Goal: Information Seeking & Learning: Learn about a topic

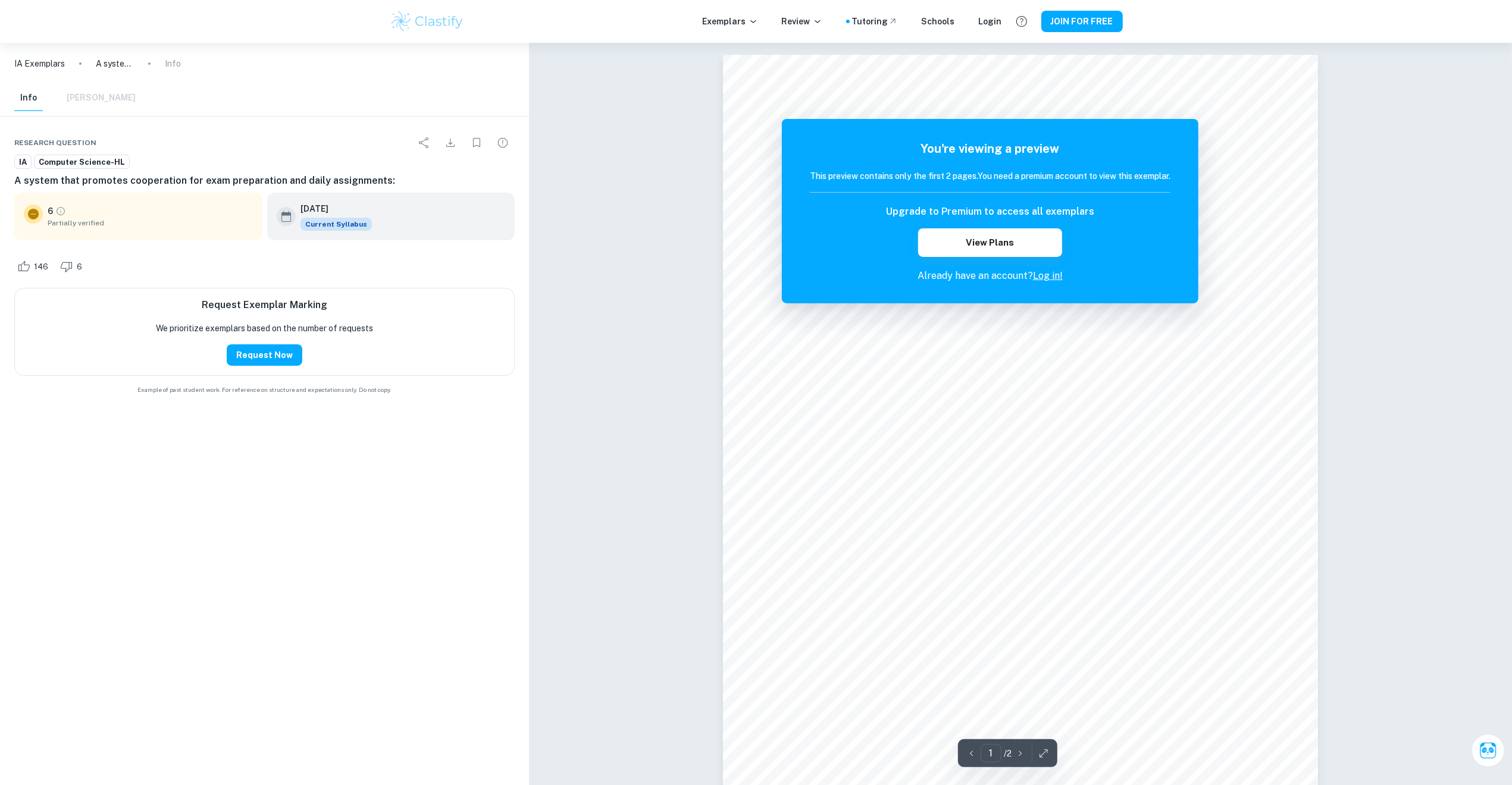
click at [75, 163] on span "Computer Science-HL" at bounding box center [82, 162] width 95 height 12
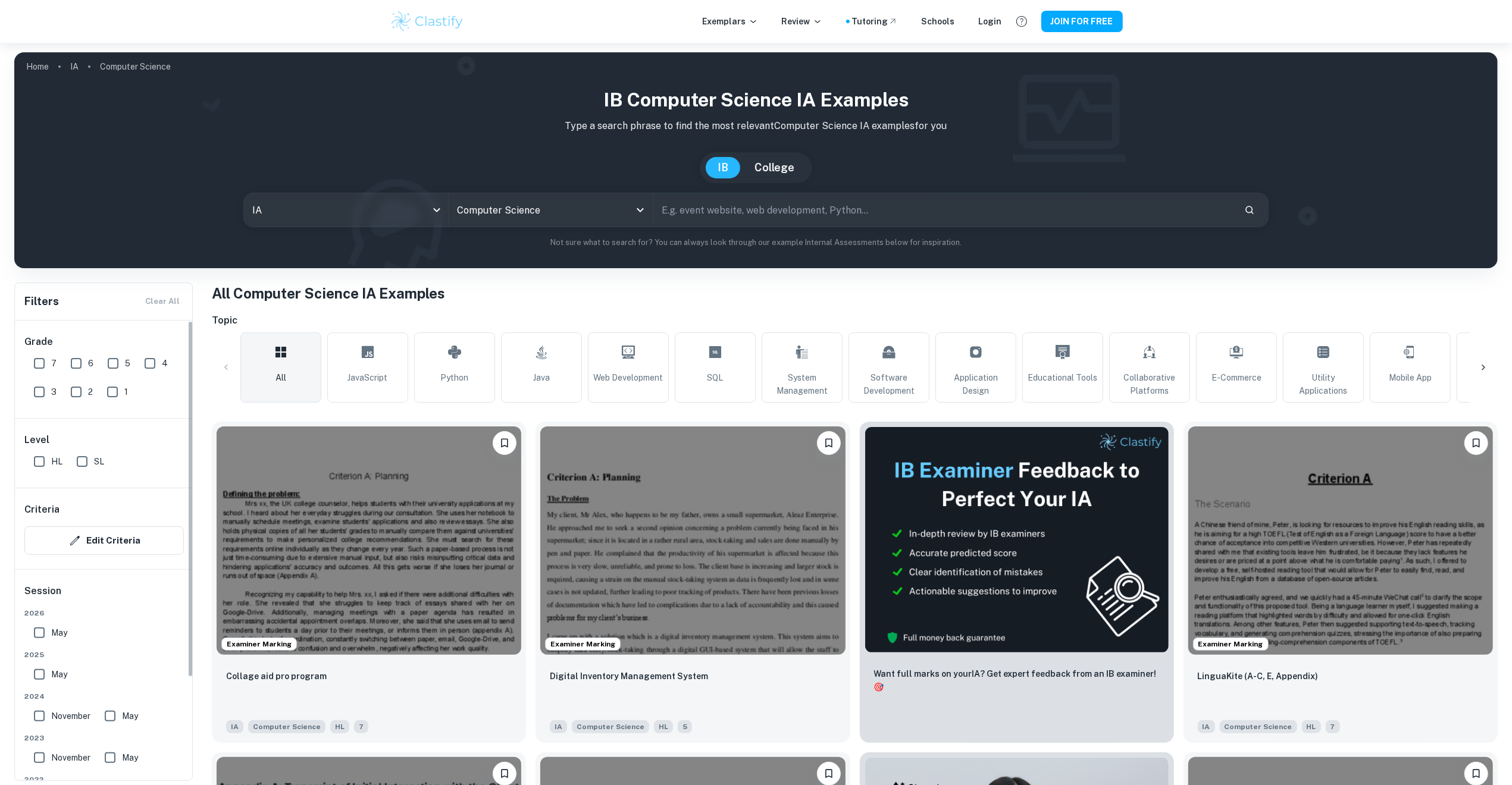
click at [39, 368] on input "7" at bounding box center [39, 363] width 24 height 24
checkbox input "true"
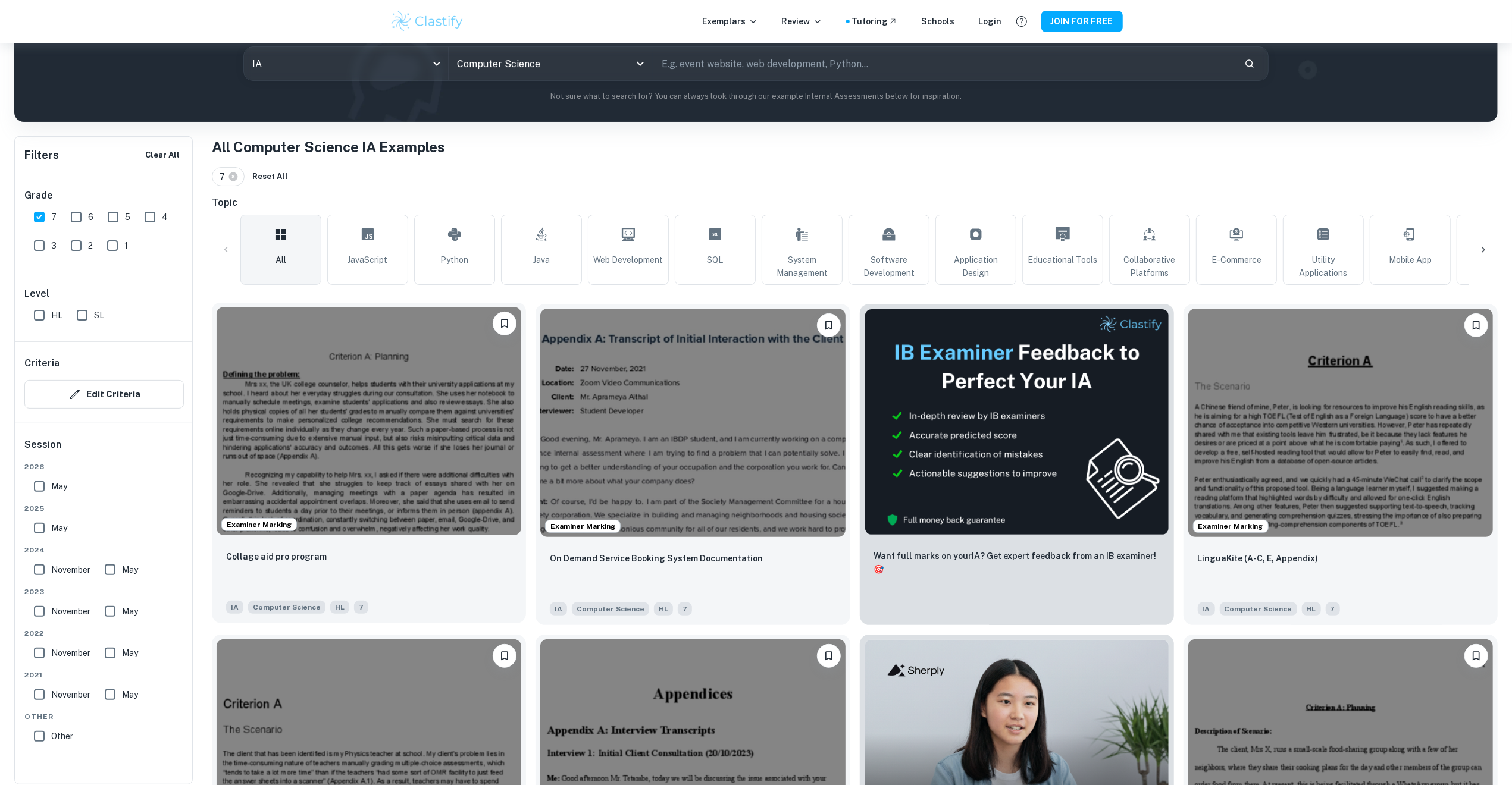
scroll to position [158, 0]
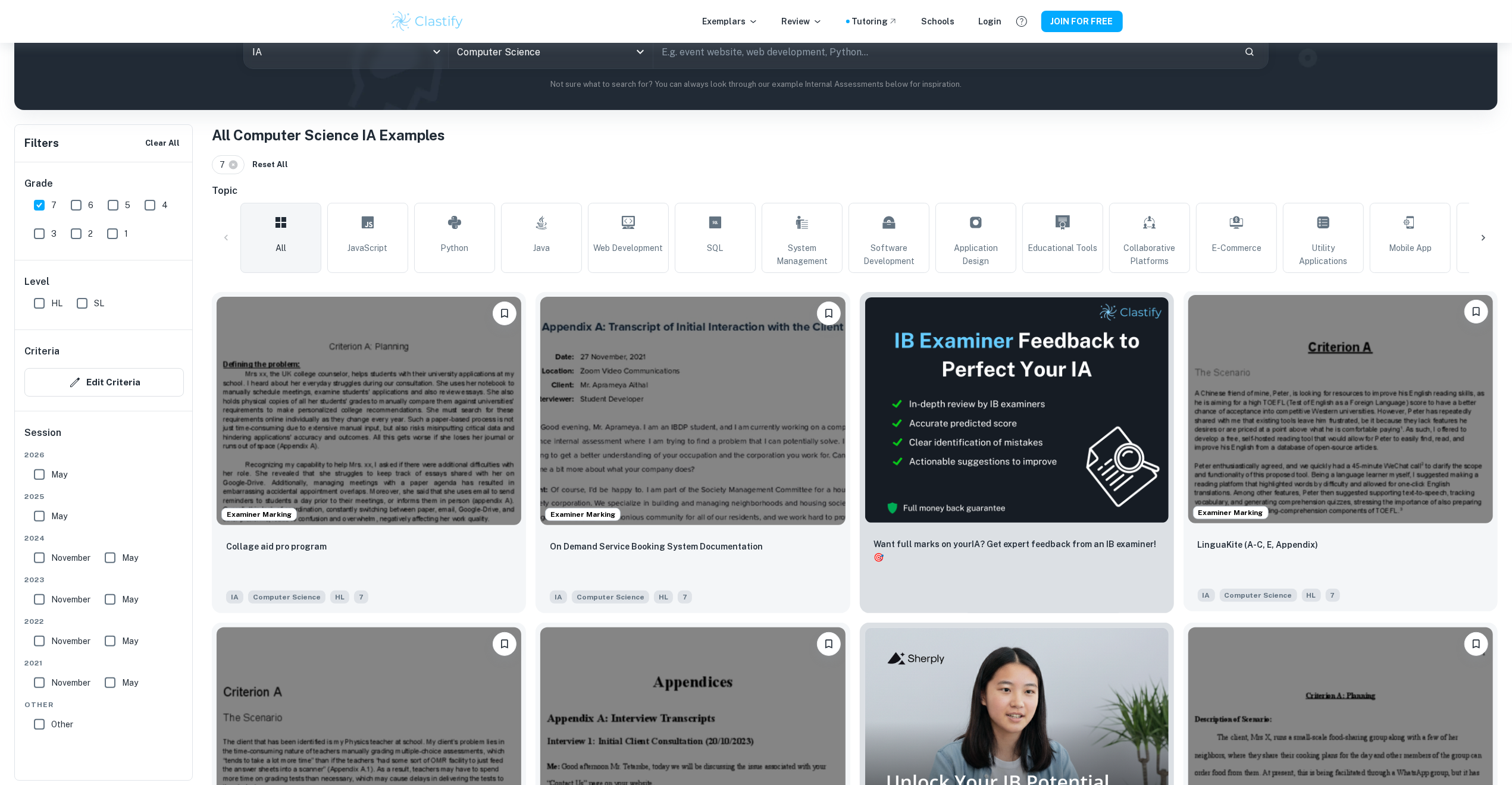
click at [1305, 483] on img at bounding box center [1340, 409] width 305 height 228
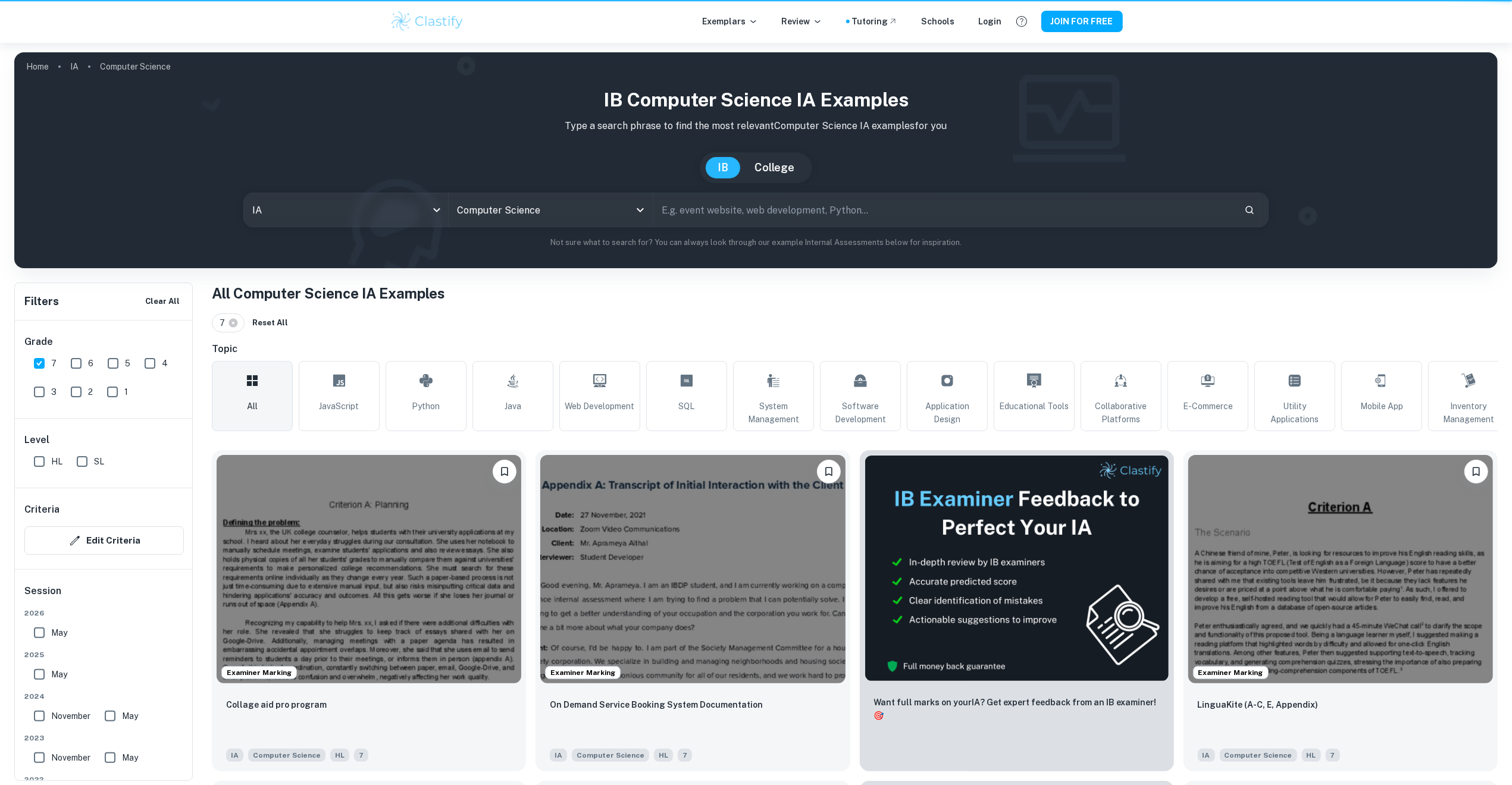
scroll to position [158, 0]
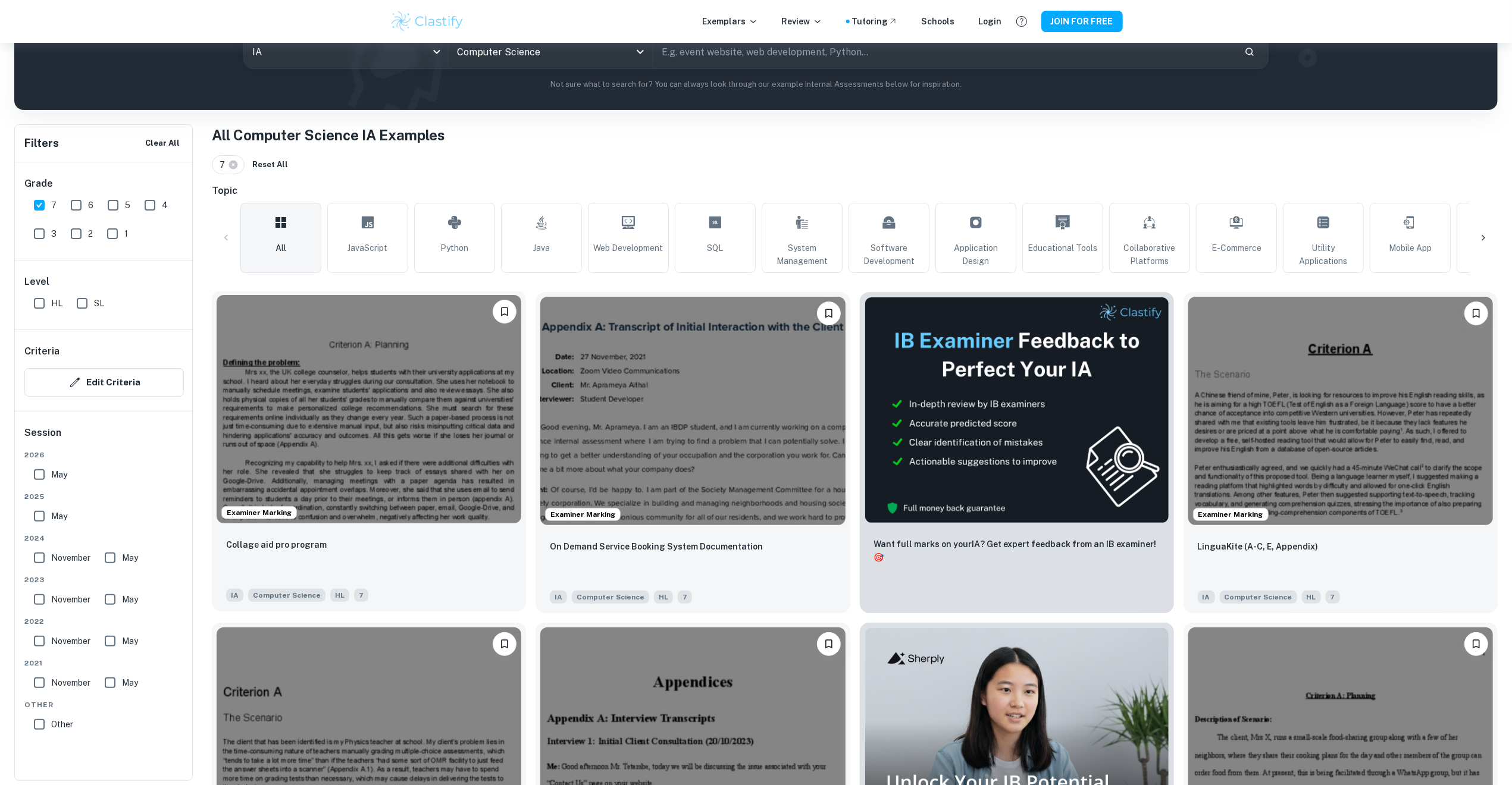
click at [372, 398] on img at bounding box center [369, 409] width 305 height 228
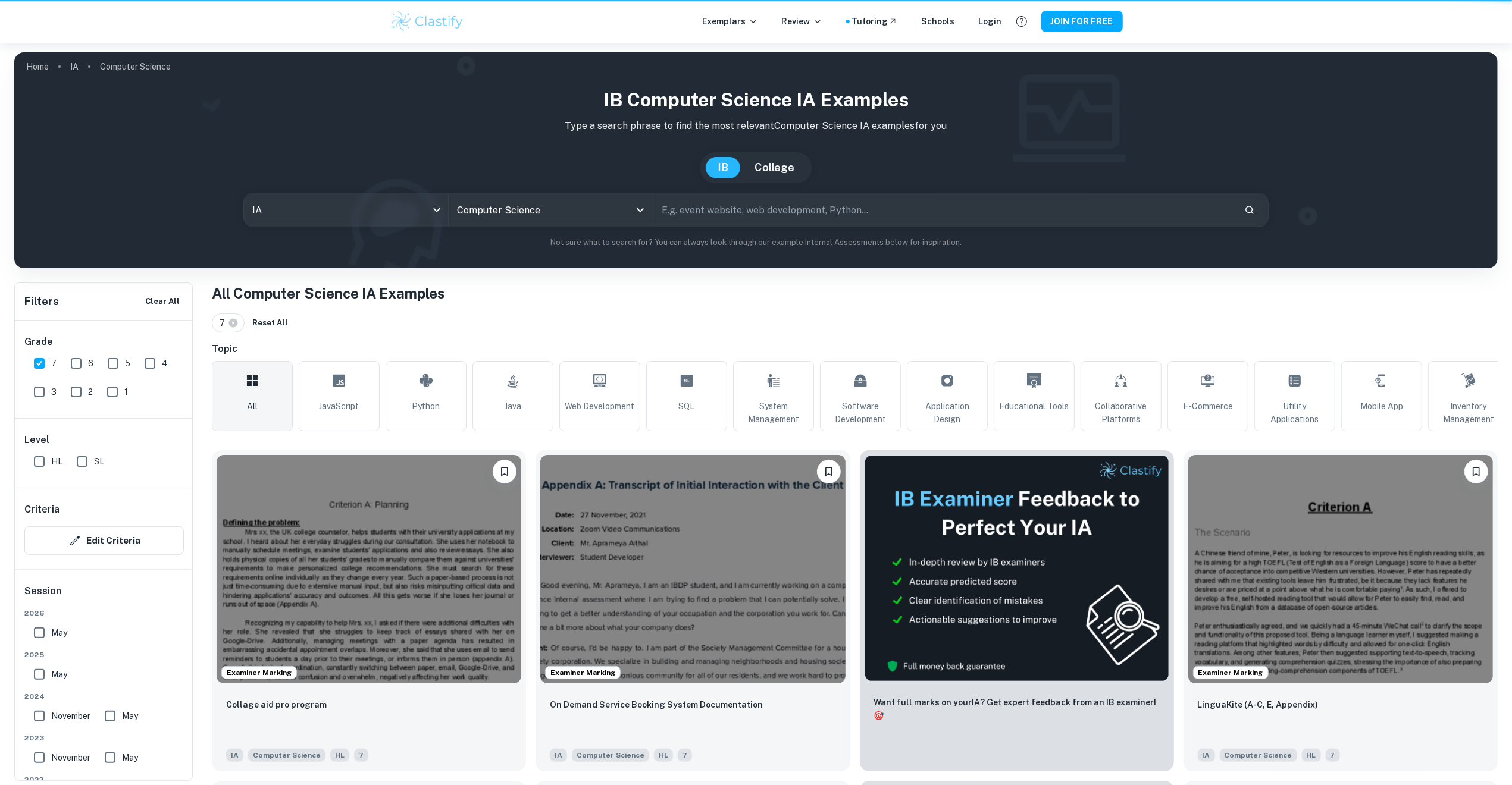
scroll to position [158, 0]
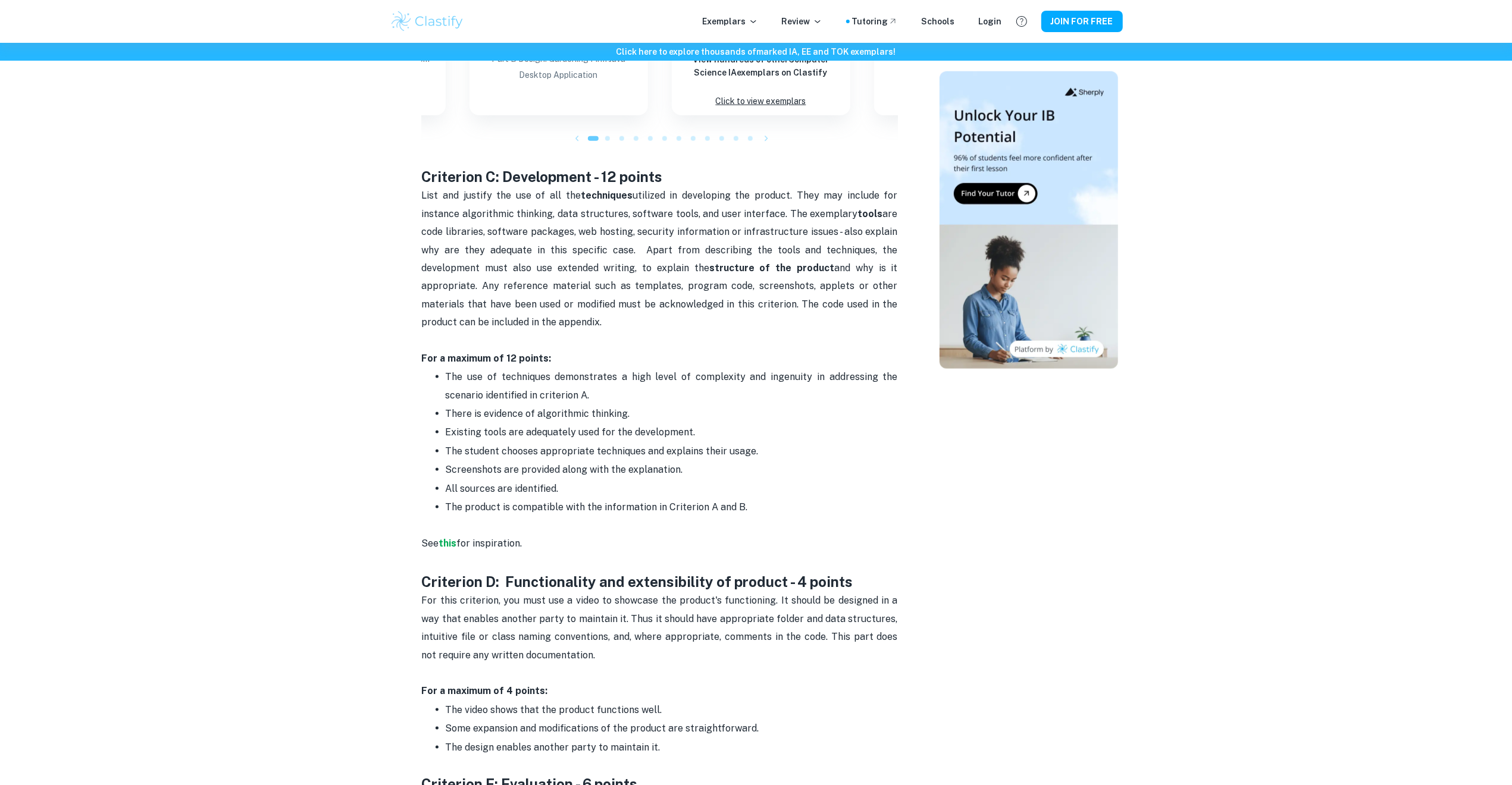
scroll to position [1256, 0]
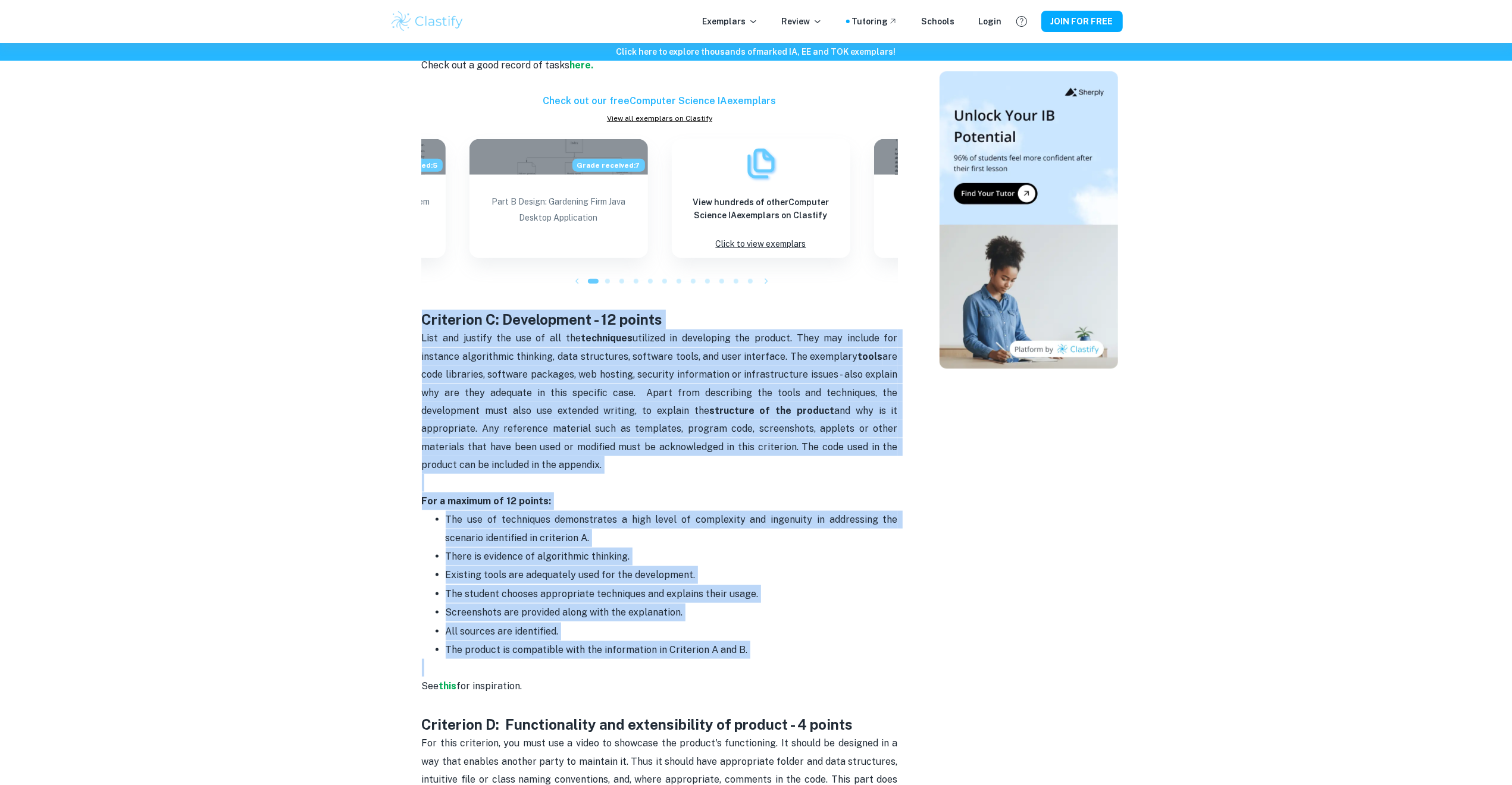
drag, startPoint x: 437, startPoint y: 289, endPoint x: 876, endPoint y: 617, distance: 548.0
click at [876, 617] on div "Computer Science IA Criteria and Checklist By [PERSON_NAME] • [DATE] Get feedba…" at bounding box center [660, 106] width 531 height 2514
copy div "Loremipsu D: Sitametcons - 00 adipis Elit sed doeiusm tem inc ut lab etd magnaa…"
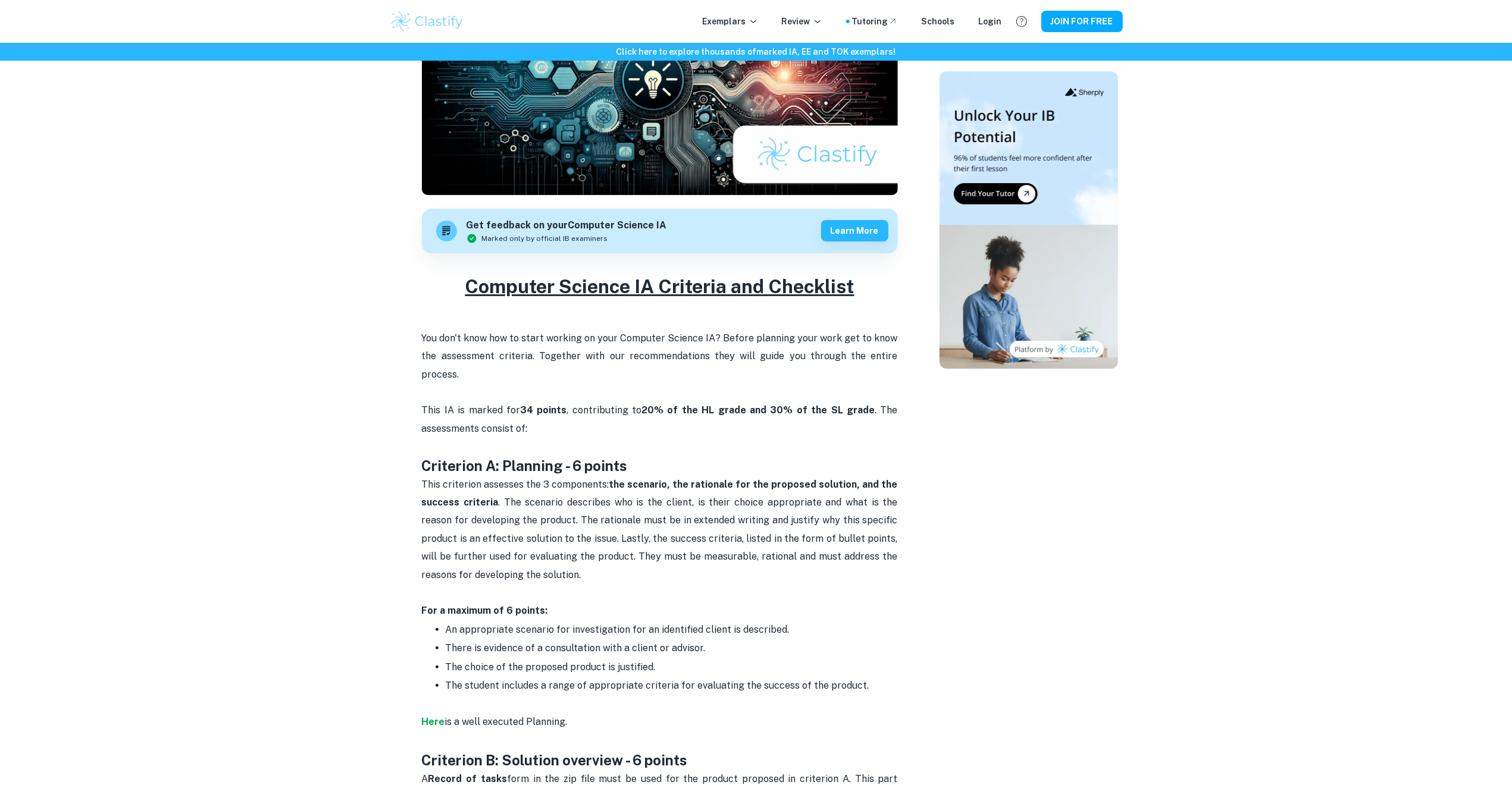
scroll to position [0, 0]
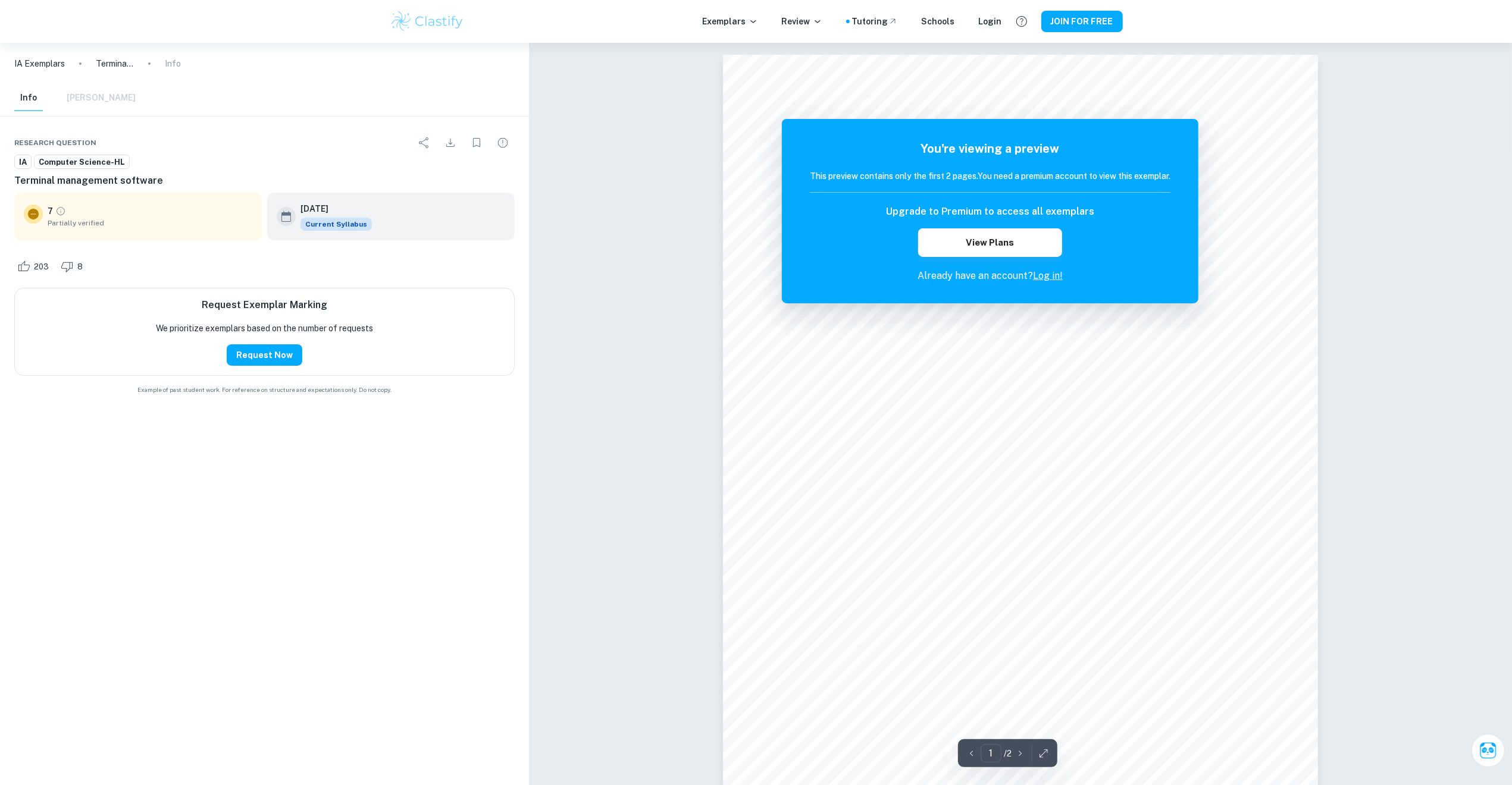
scroll to position [897, 0]
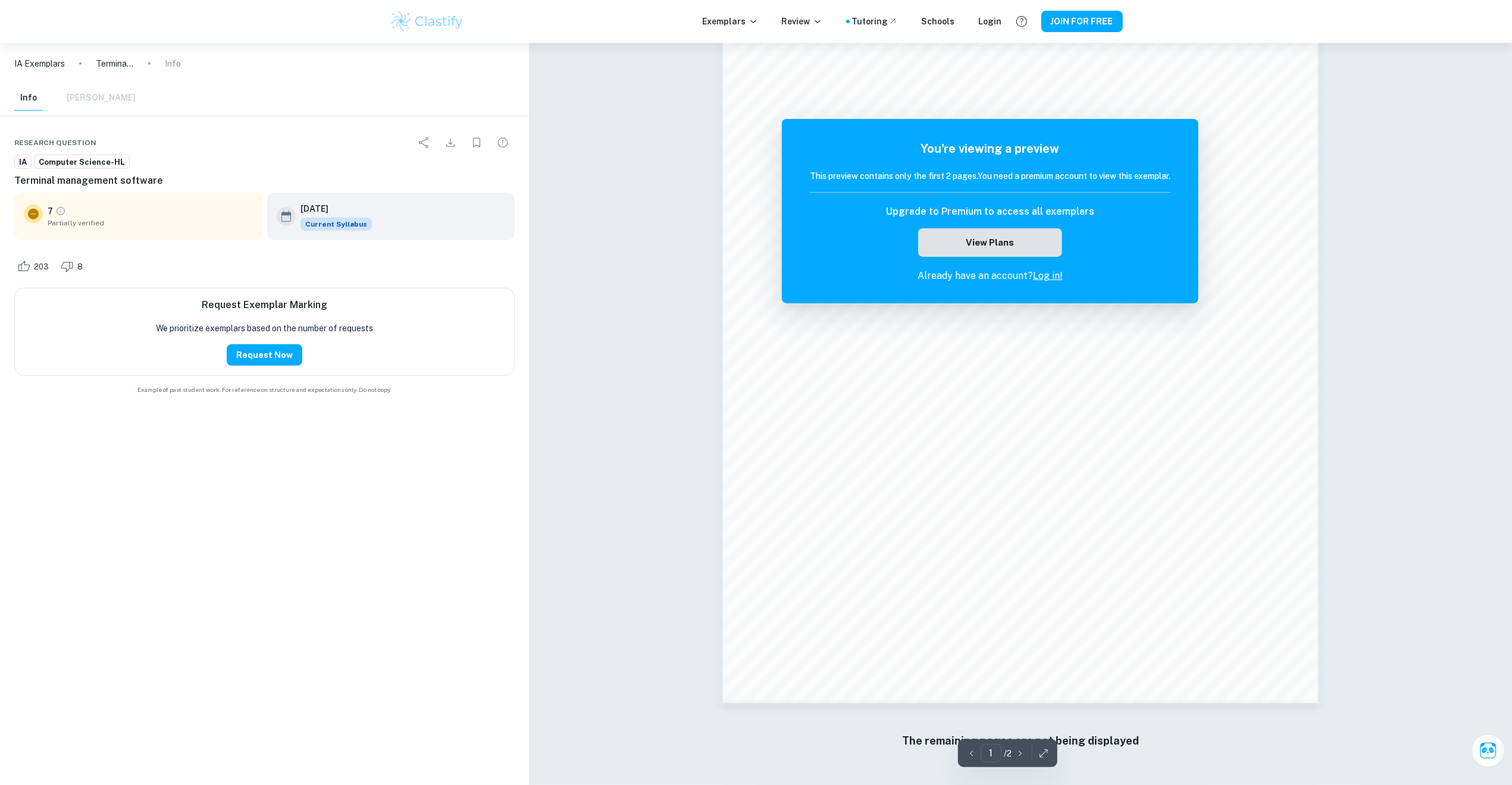
click at [921, 236] on button "View Plans" at bounding box center [990, 242] width 144 height 29
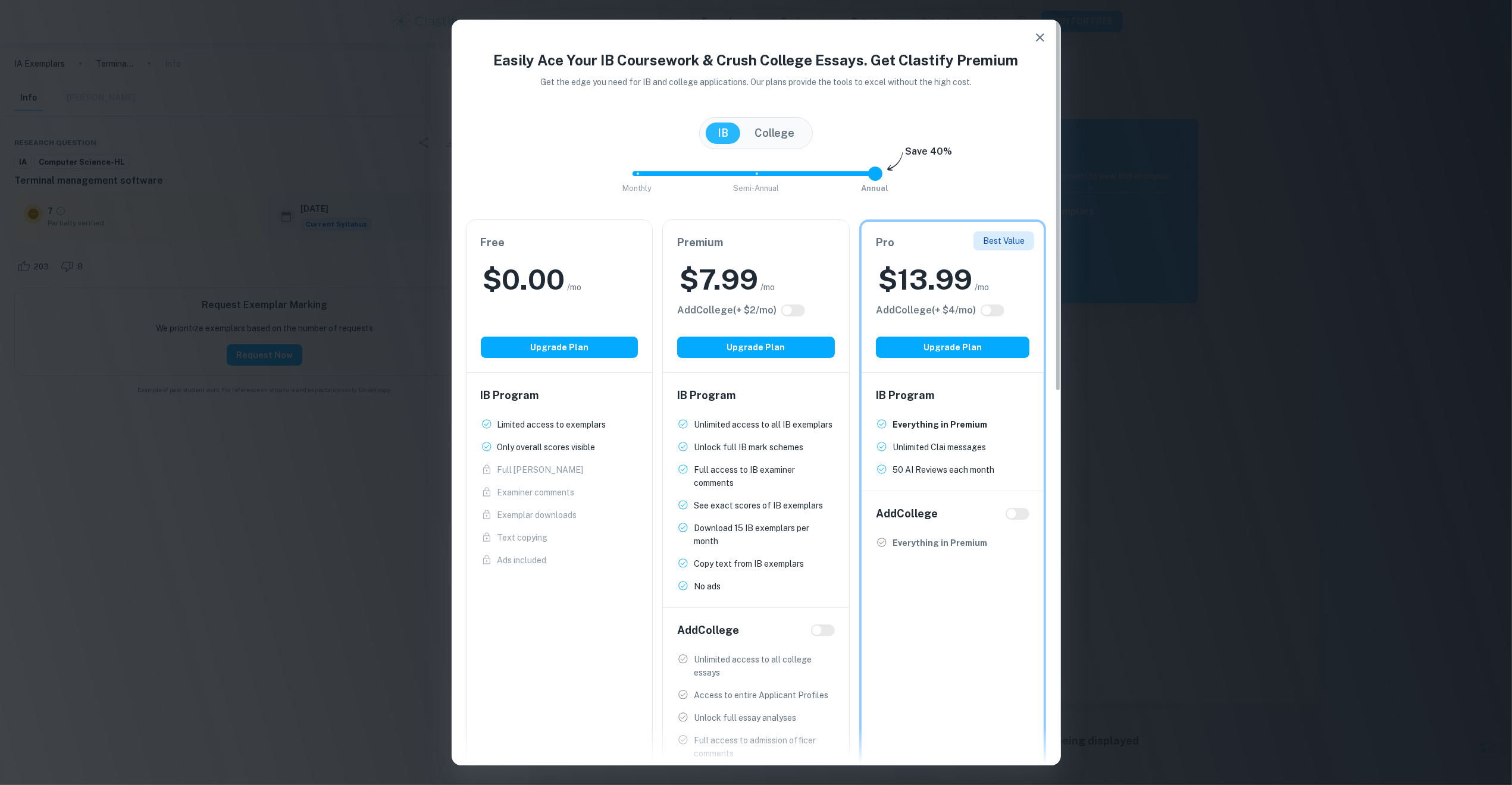
click at [771, 133] on button "College" at bounding box center [774, 133] width 64 height 21
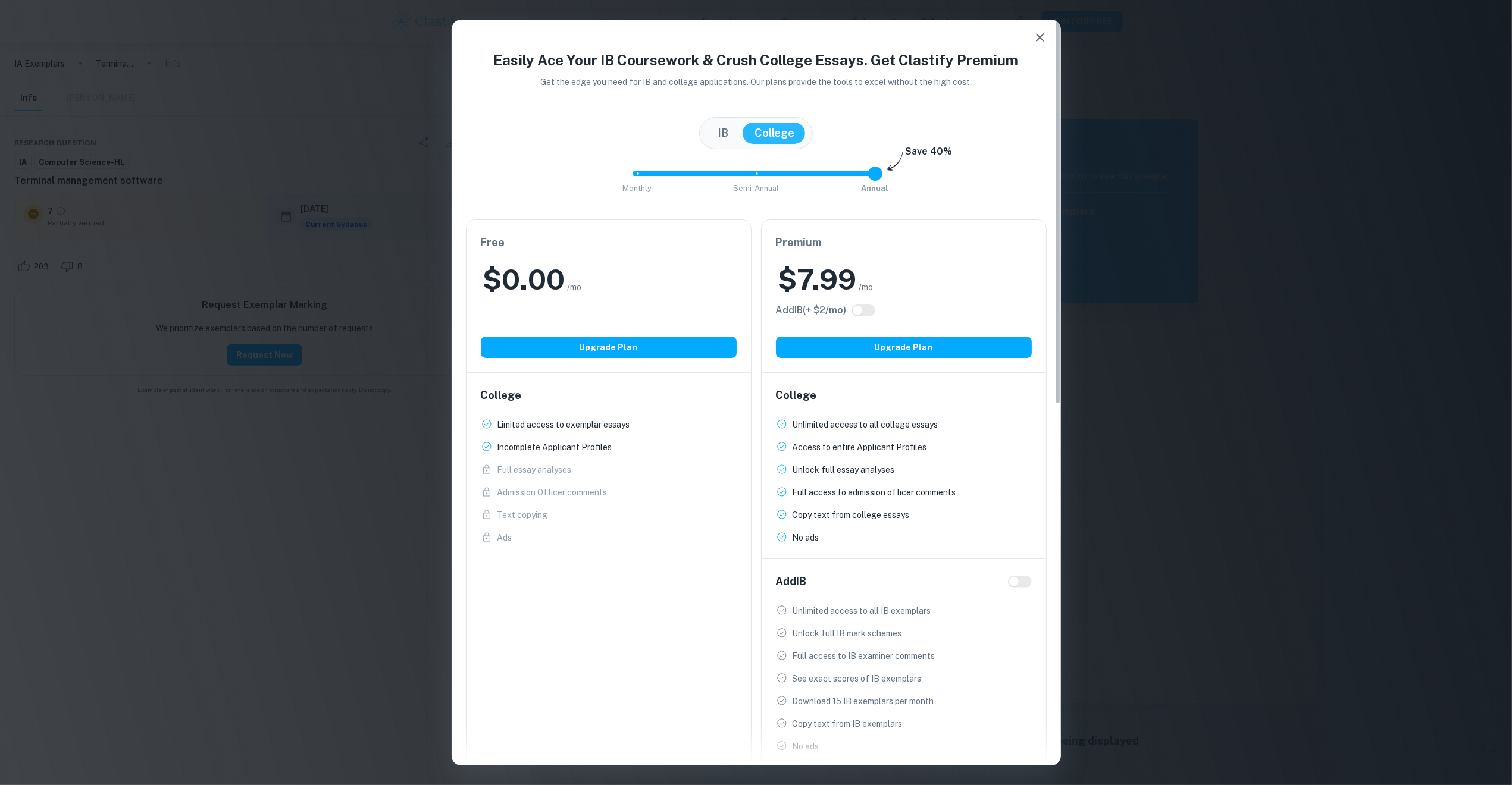
click at [729, 128] on button "IB" at bounding box center [723, 133] width 35 height 21
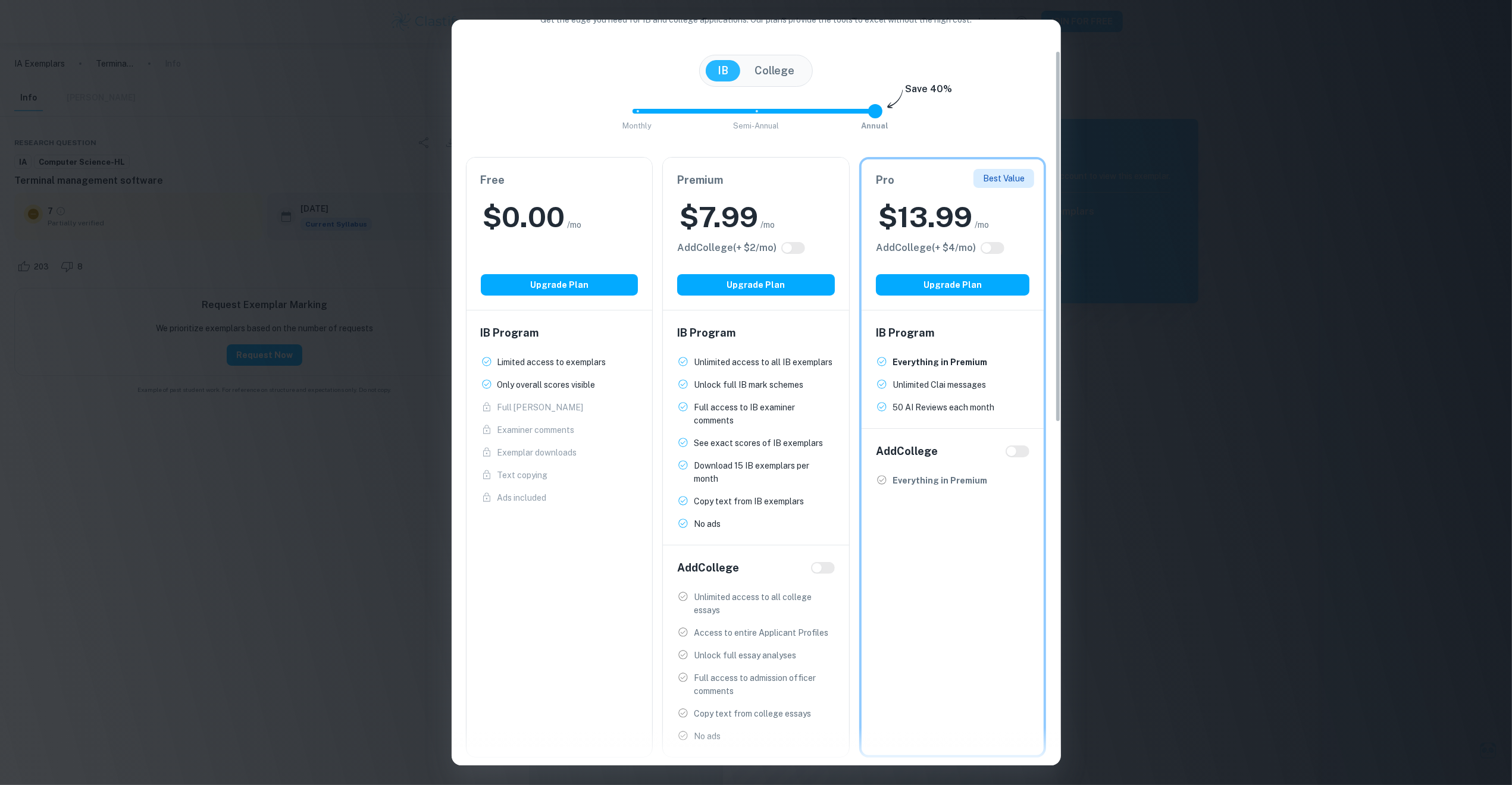
scroll to position [92, 0]
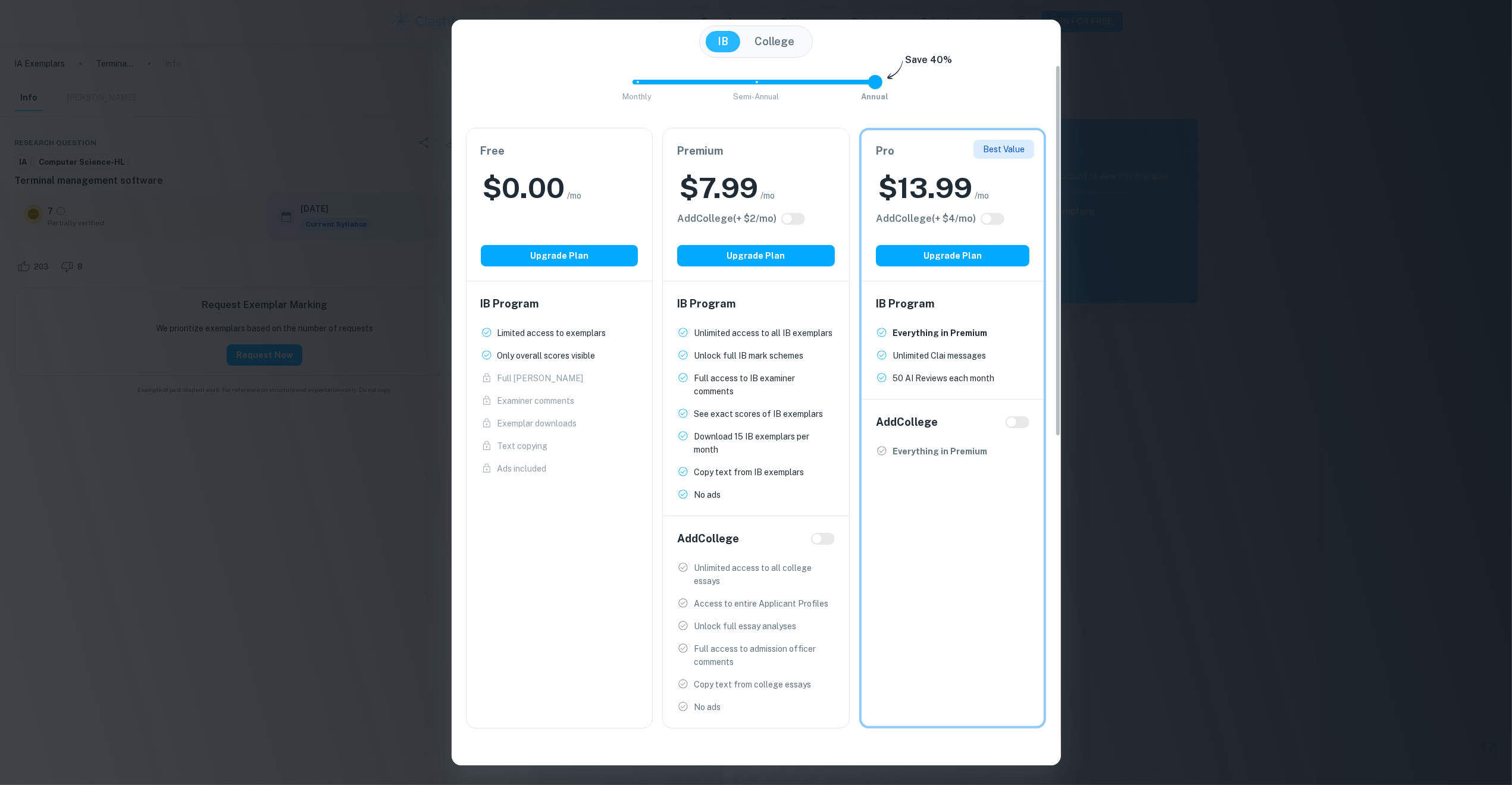
click at [1135, 47] on div "Easily Ace Your IB Coursework & Crush College Essays. Get Clastify Premium Get …" at bounding box center [756, 392] width 1512 height 785
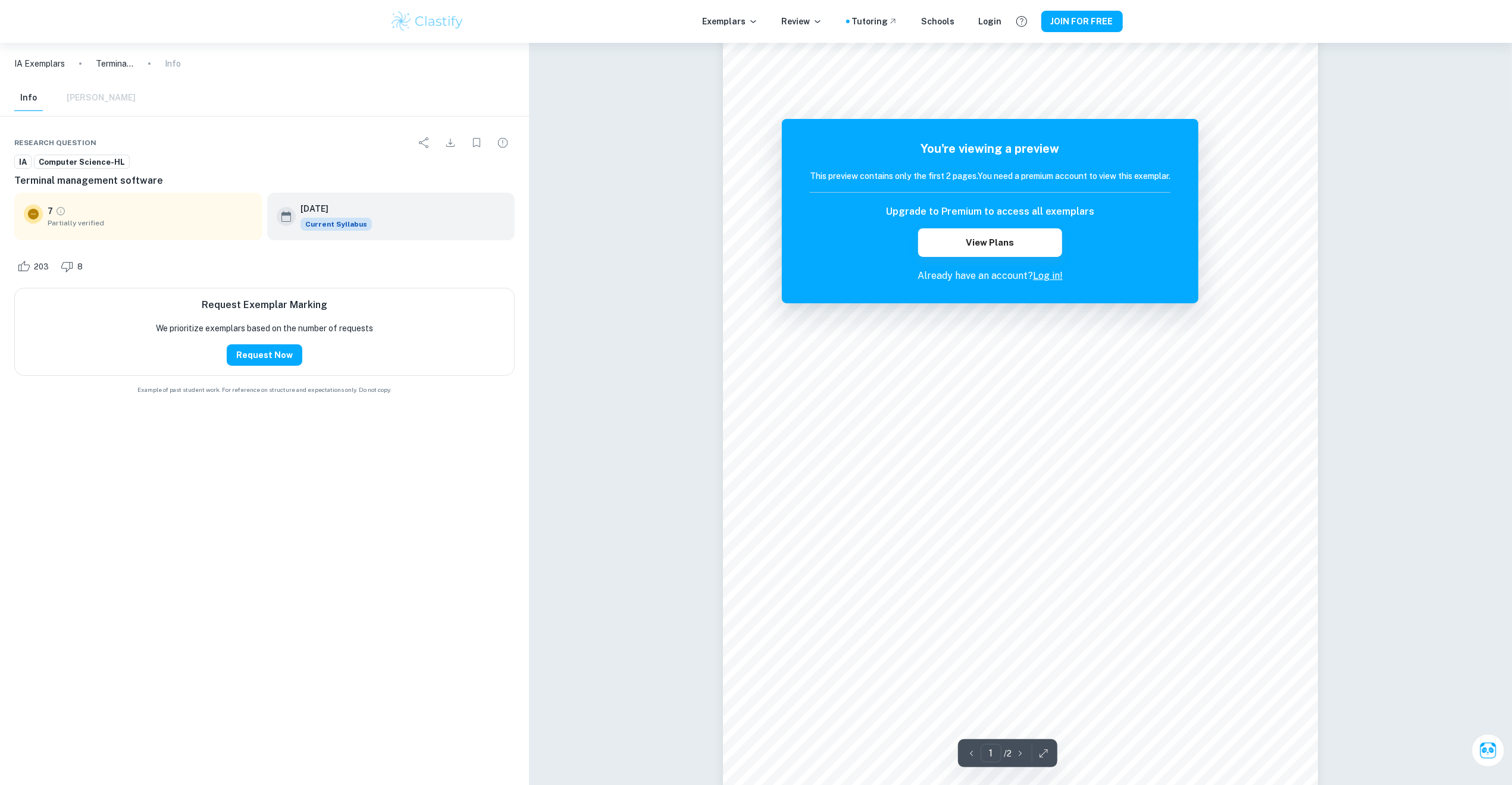
scroll to position [0, 0]
click at [56, 213] on icon "Grade partially verified" at bounding box center [61, 211] width 10 height 10
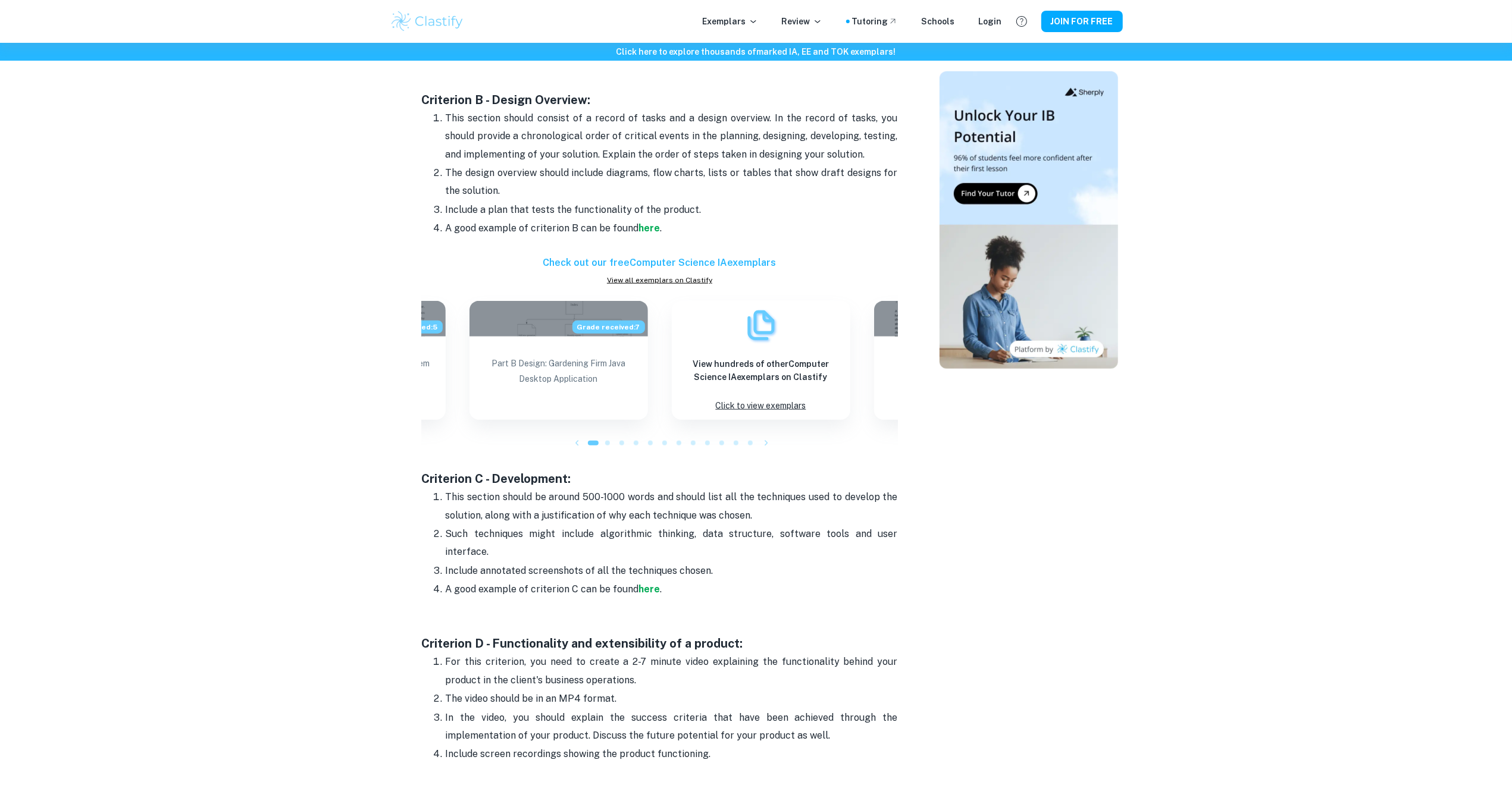
scroll to position [1185, 0]
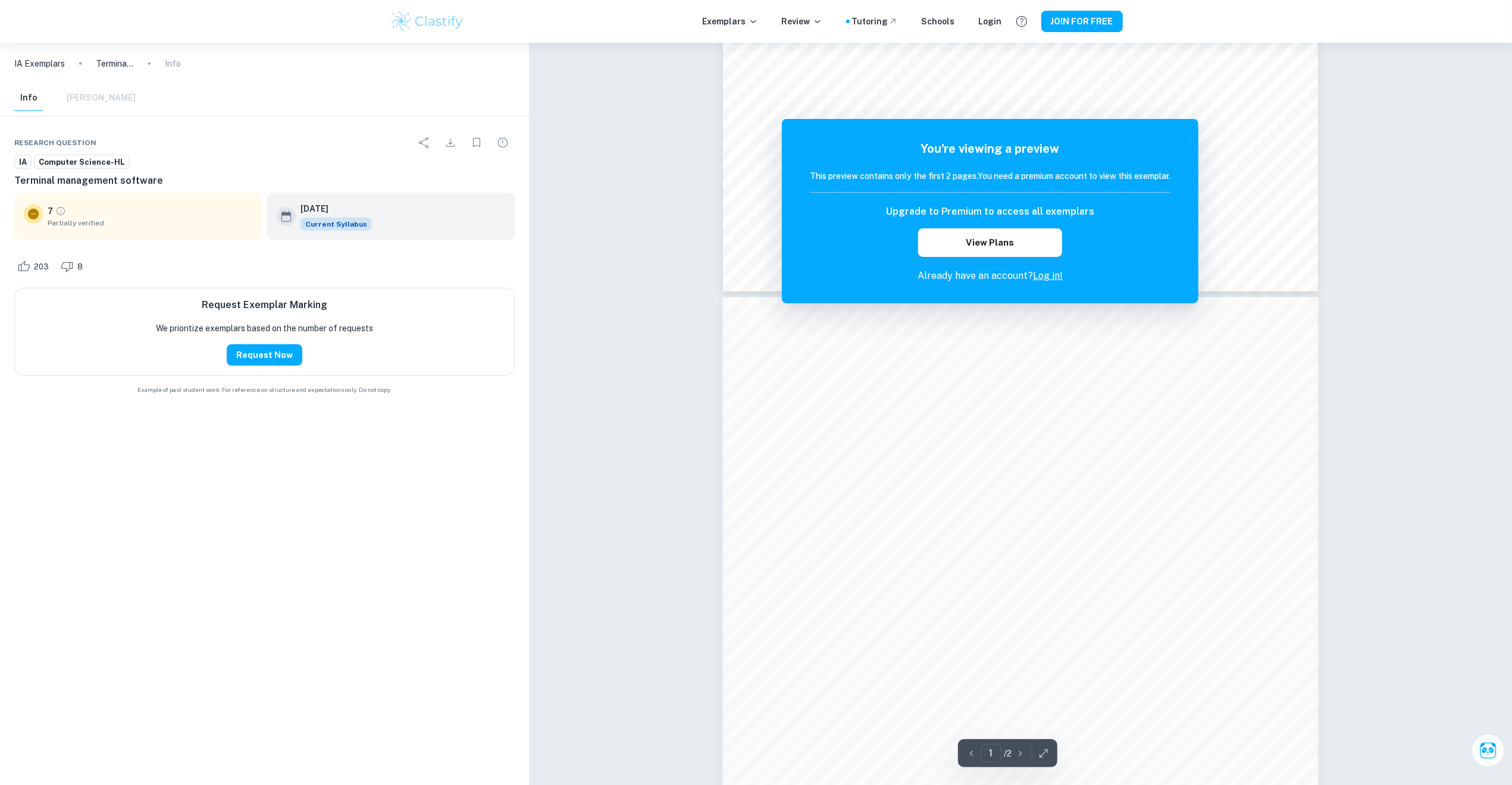
scroll to position [897, 0]
